Goal: Use online tool/utility

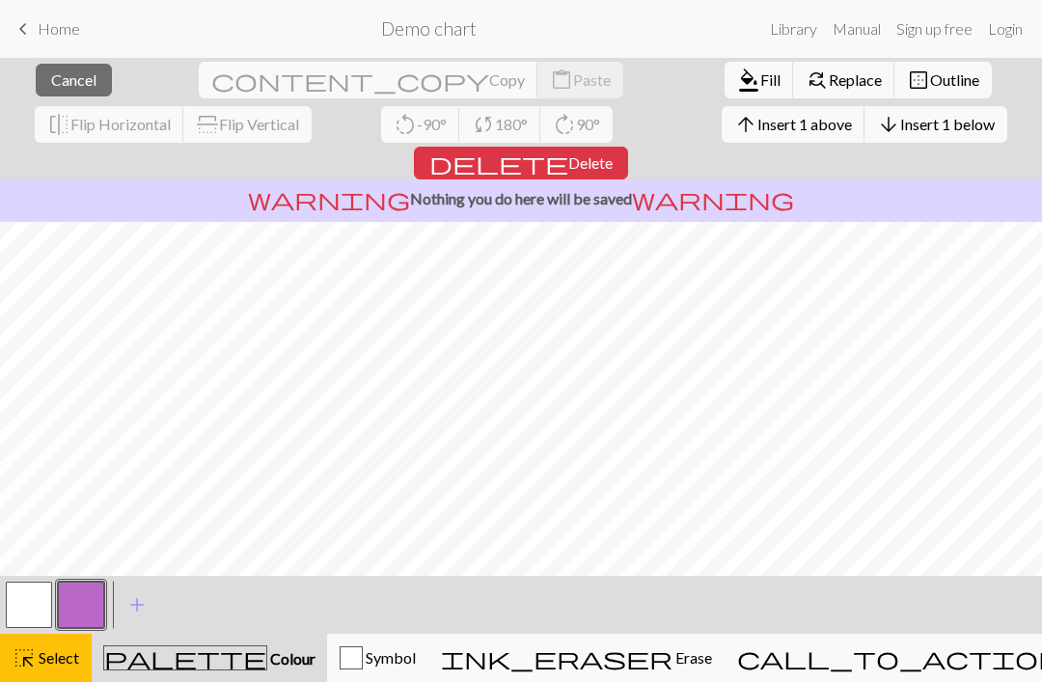
click at [81, 663] on button "highlight_alt Select Select" at bounding box center [46, 658] width 92 height 48
click at [62, 663] on span "Select" at bounding box center [57, 657] width 43 height 18
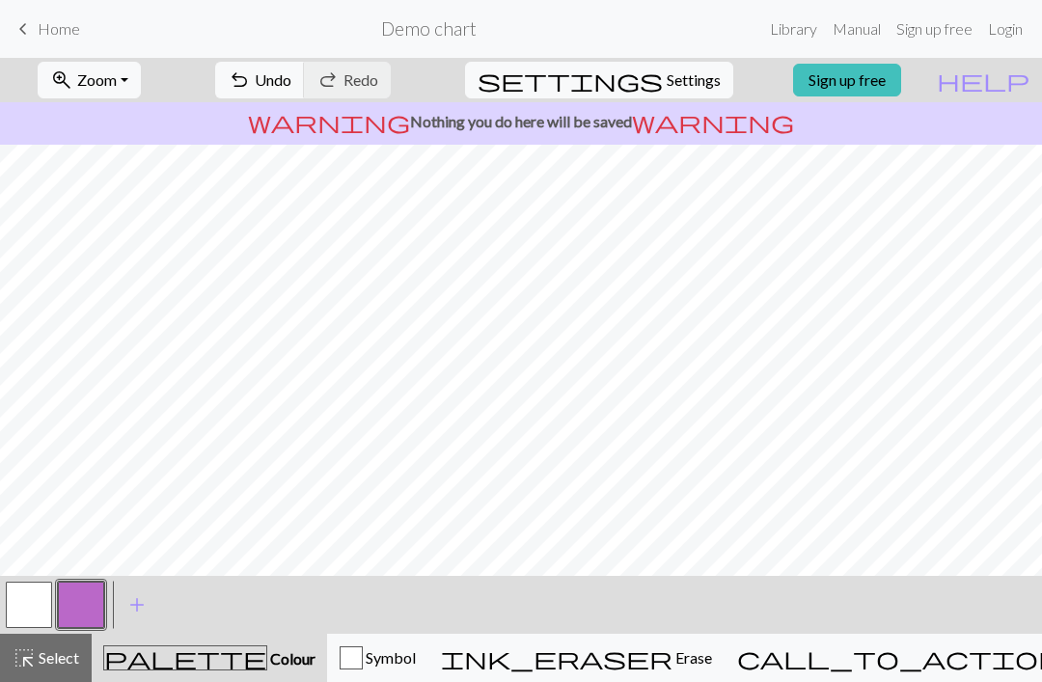
click at [630, 81] on span "settings" at bounding box center [570, 80] width 185 height 27
select select "aran"
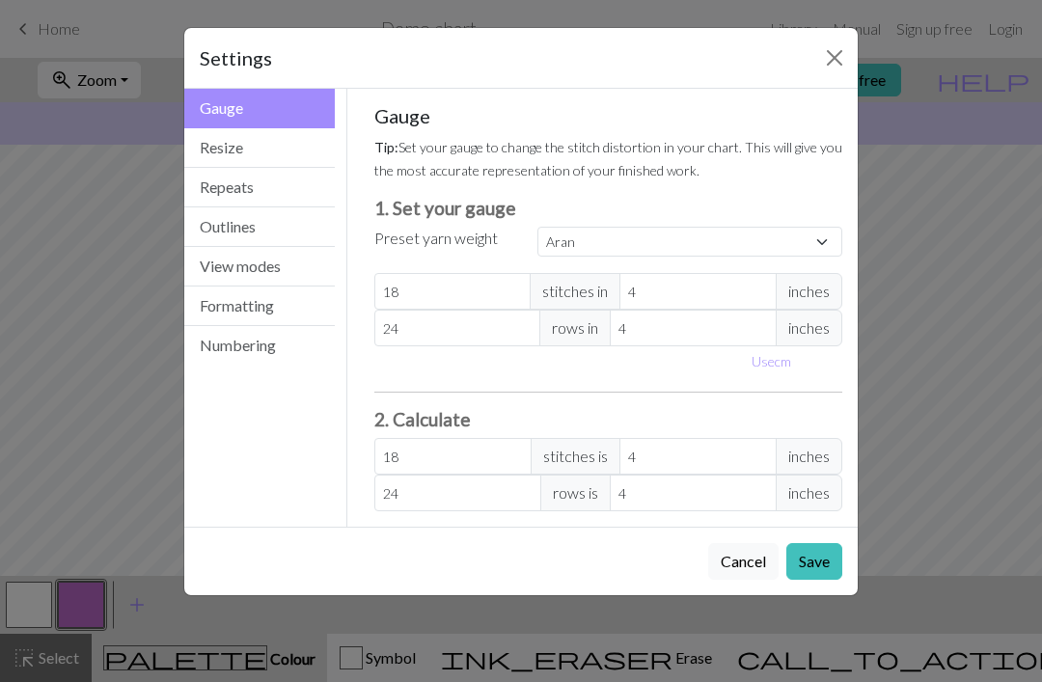
click at [254, 158] on button "Resize" at bounding box center [259, 148] width 151 height 40
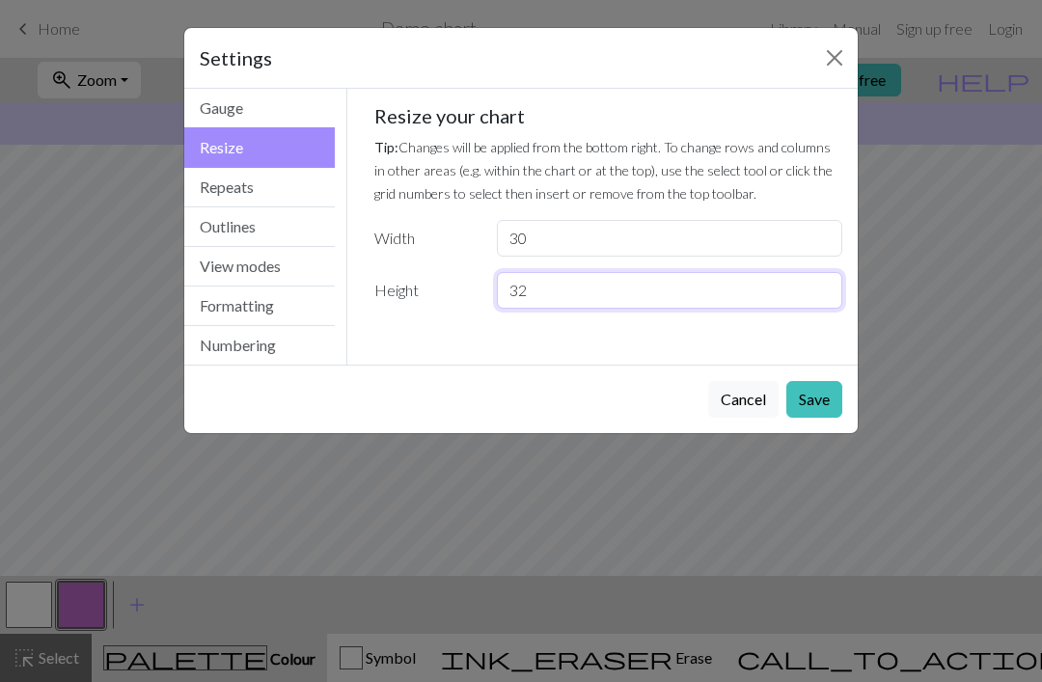
click at [557, 294] on input "32" at bounding box center [669, 290] width 345 height 37
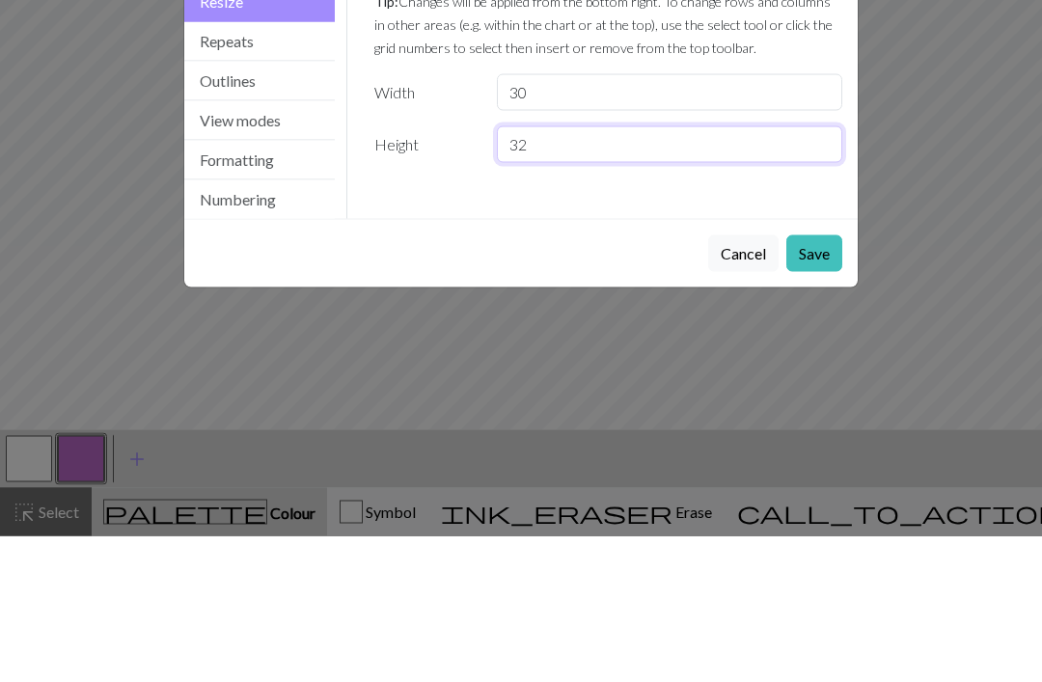
type input "3"
type input "66"
click at [814, 381] on button "Save" at bounding box center [814, 399] width 56 height 37
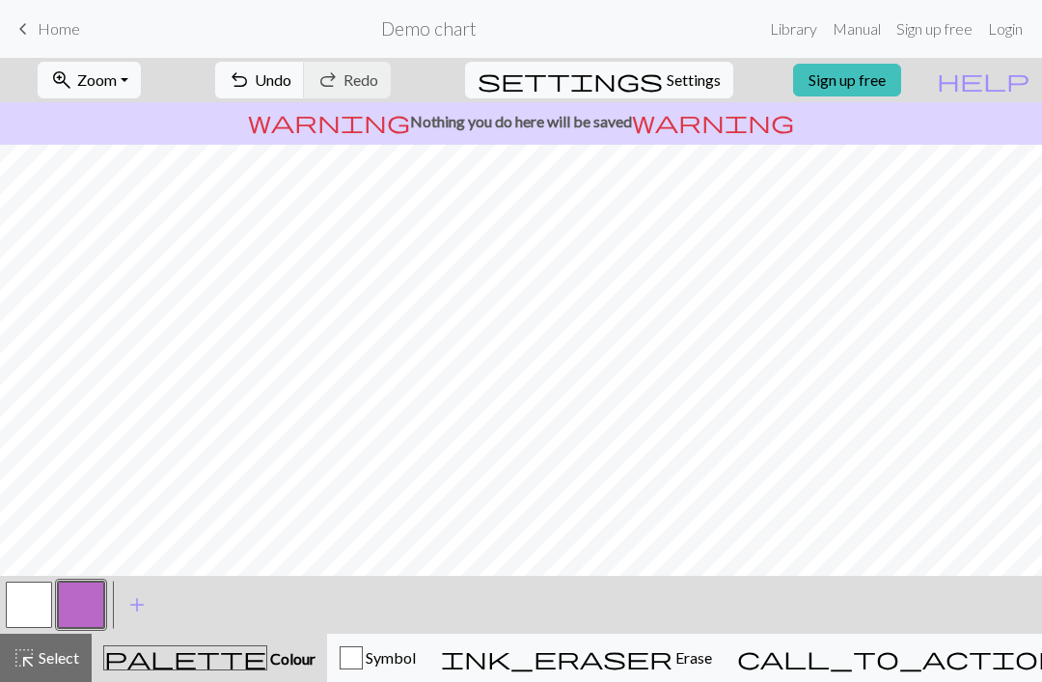
click at [667, 74] on span "Settings" at bounding box center [694, 80] width 54 height 23
select select "aran"
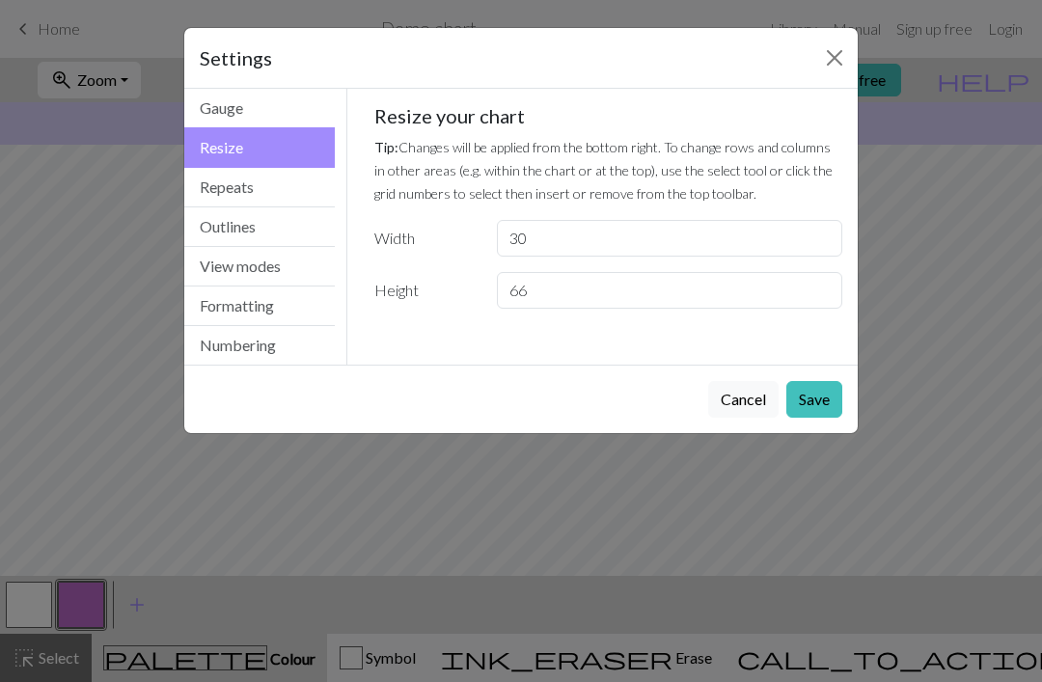
click at [264, 92] on button "Gauge" at bounding box center [259, 109] width 151 height 40
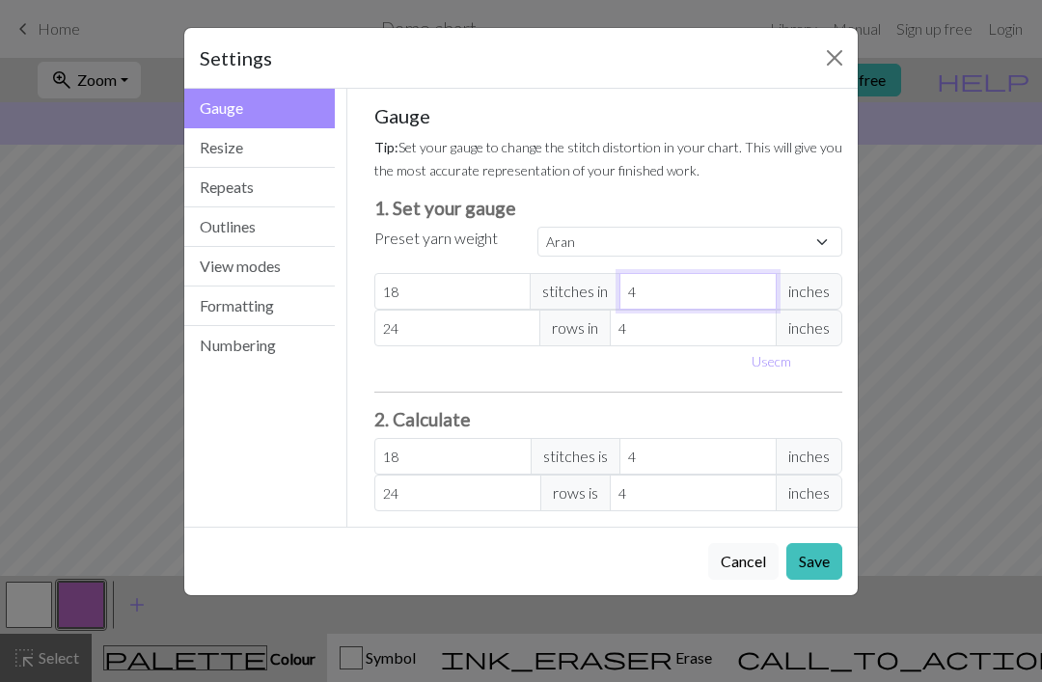
click at [666, 295] on input "4" at bounding box center [698, 291] width 157 height 37
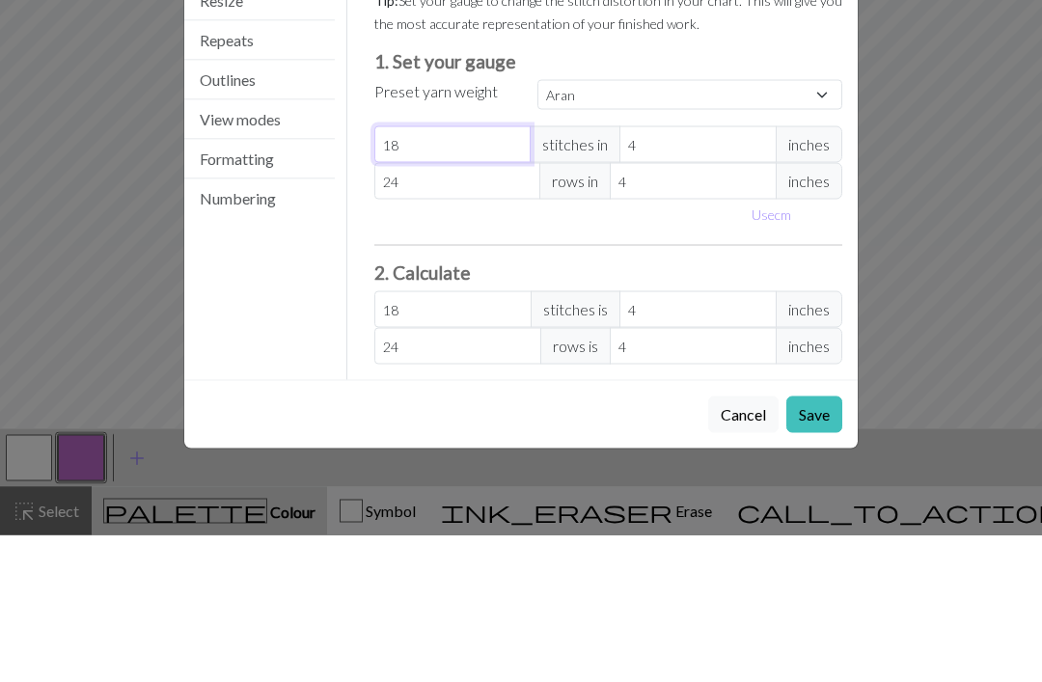
click at [429, 273] on input "18" at bounding box center [452, 291] width 157 height 37
type input "1"
select select "custom"
type input "1"
type input "19"
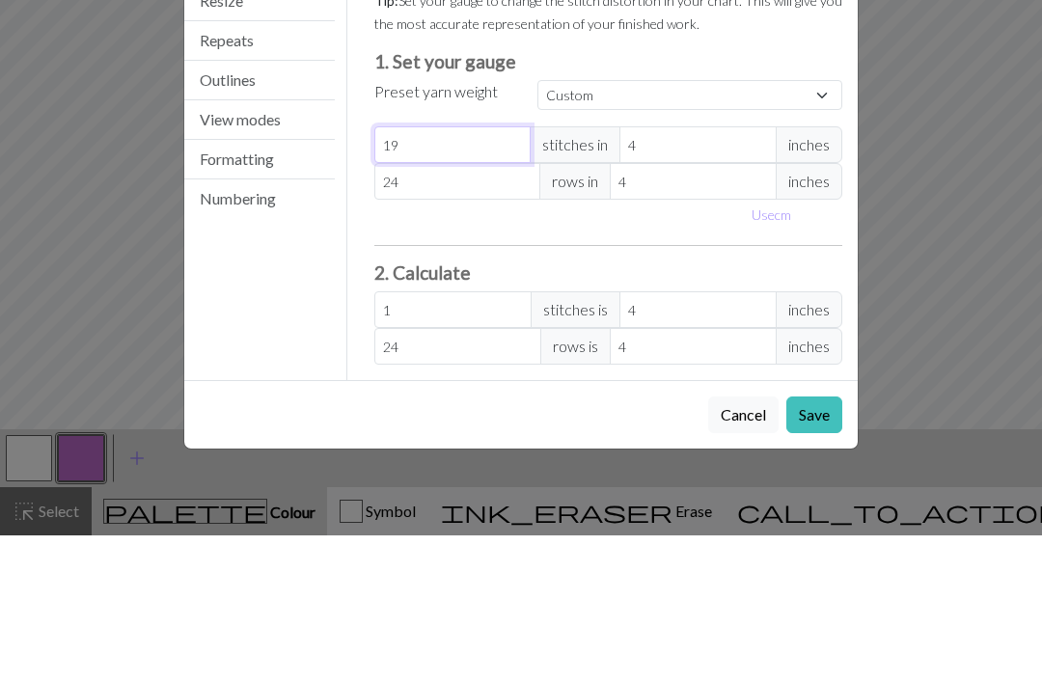
type input "19"
click at [427, 310] on input "24" at bounding box center [457, 328] width 167 height 37
type input "2"
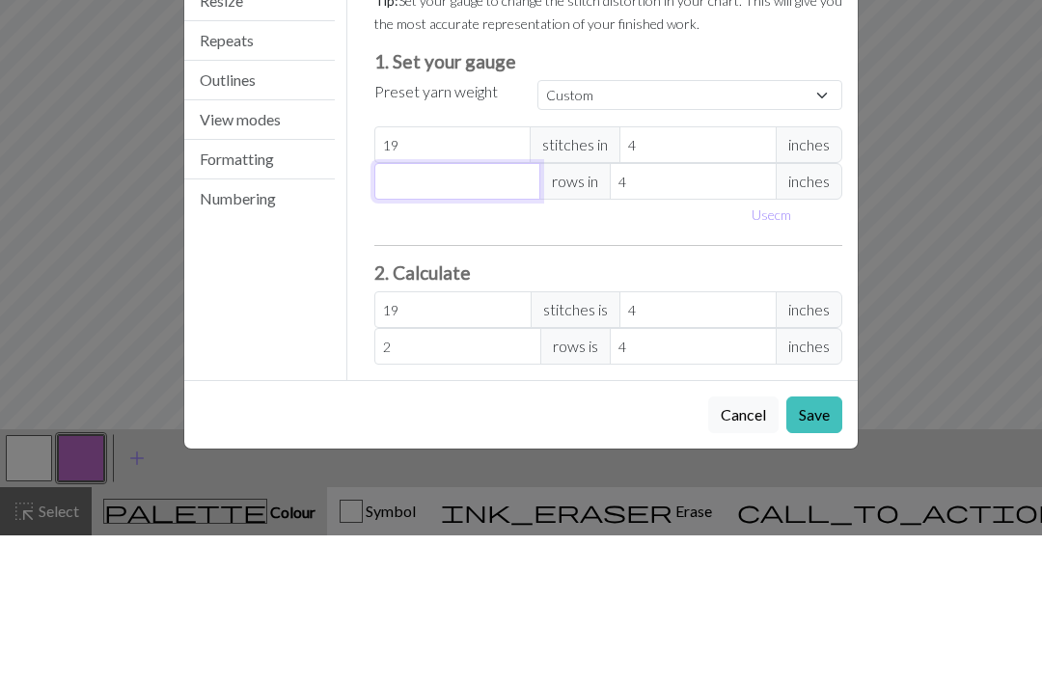
type input "0"
type input "4"
type input "40"
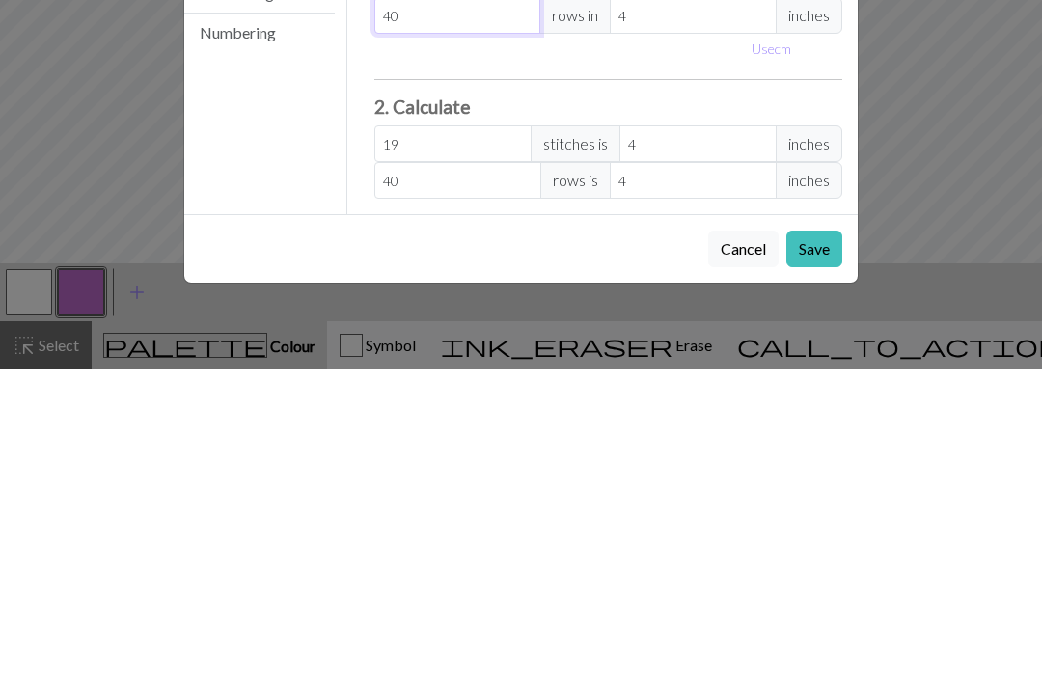
type input "40"
click at [812, 543] on button "Save" at bounding box center [814, 561] width 56 height 37
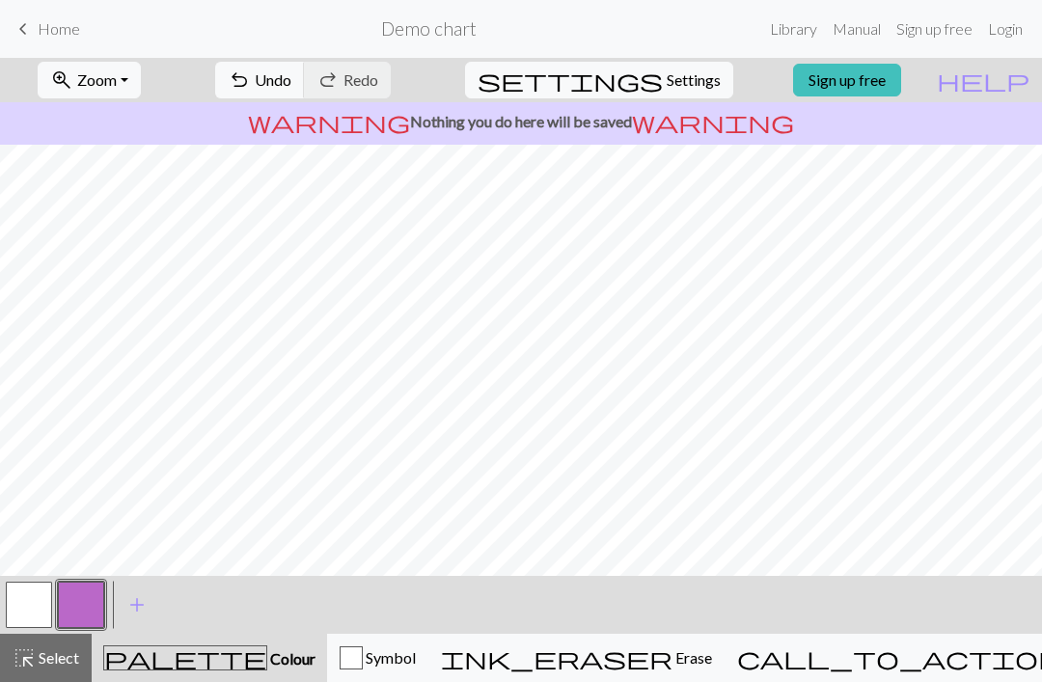
click at [42, 604] on button "button" at bounding box center [29, 605] width 46 height 46
click at [676, 665] on span "Erase" at bounding box center [693, 657] width 40 height 18
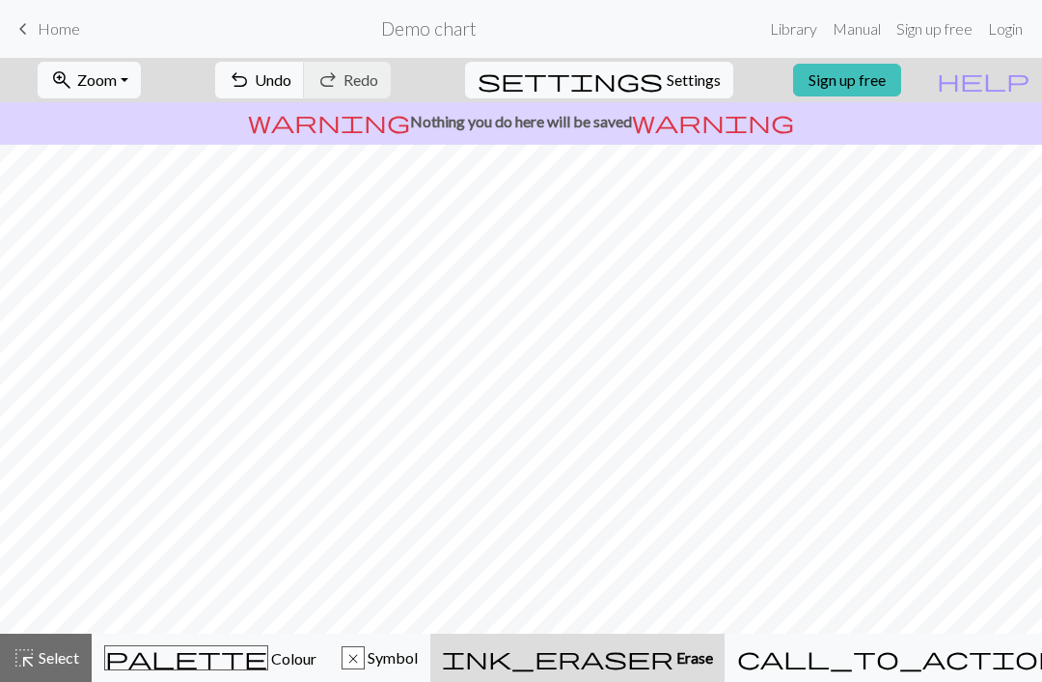
click at [629, 659] on div "ink_eraser Erase Erase" at bounding box center [577, 658] width 271 height 23
